Goal: Check status

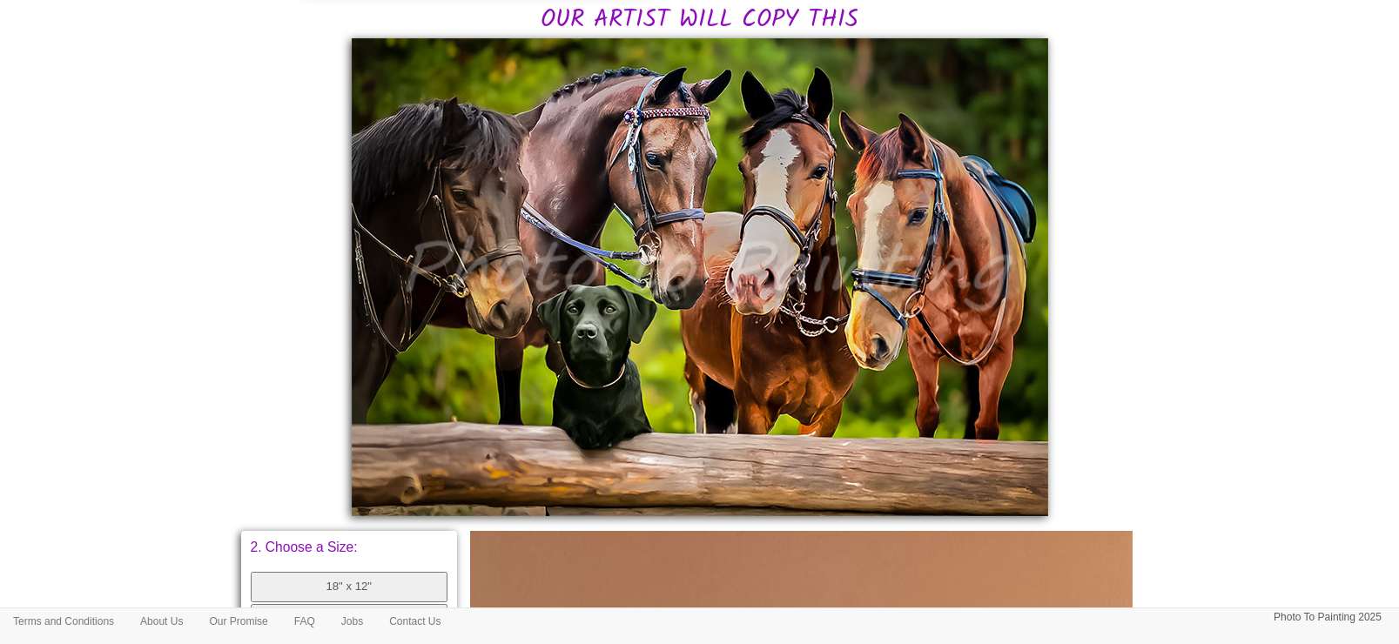
scroll to position [435, 0]
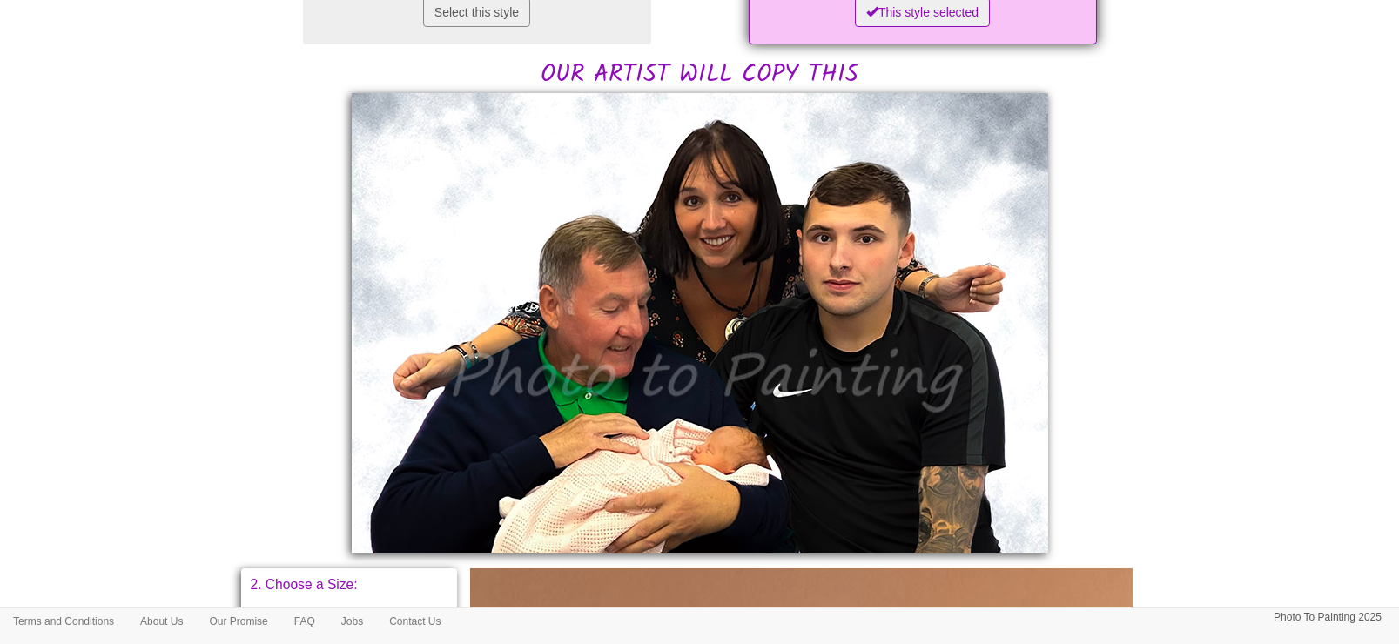
scroll to position [435, 0]
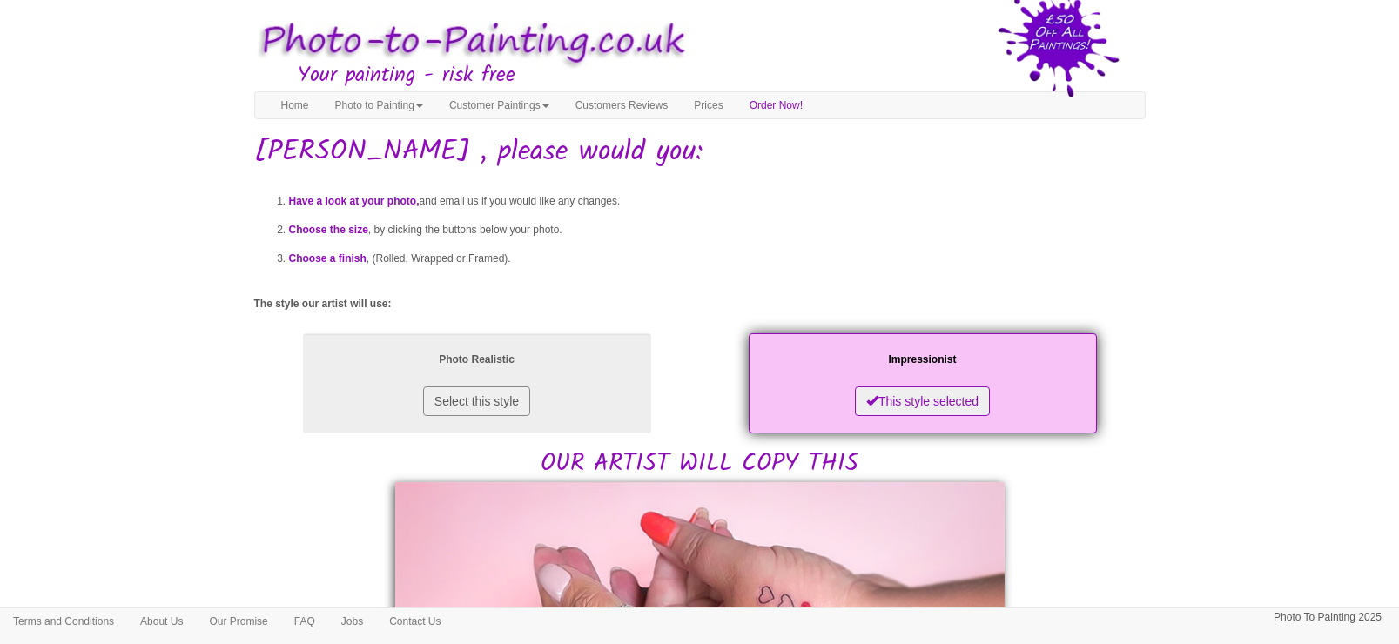
scroll to position [218, 0]
